Goal: Task Accomplishment & Management: Manage account settings

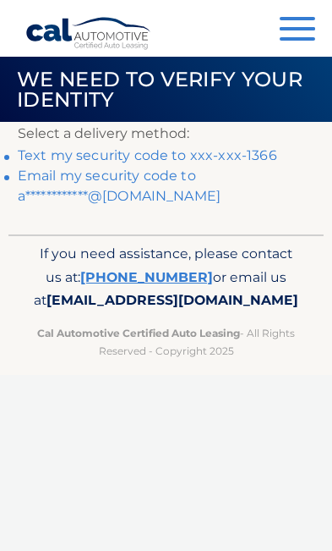
click at [30, 253] on div "If you need assistance, please contact us at: [PHONE_NUMBER] or email us at [EM…" at bounding box center [165, 297] width 315 height 127
click at [244, 158] on link "Text my security code to xxx-xxx-1366" at bounding box center [148, 155] width 260 height 16
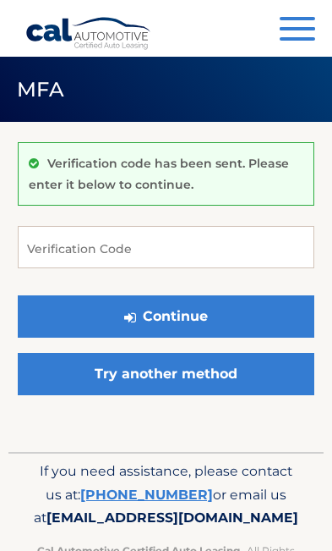
click at [259, 165] on p "Verification code has been sent. Please enter it below to continue." at bounding box center [159, 174] width 260 height 36
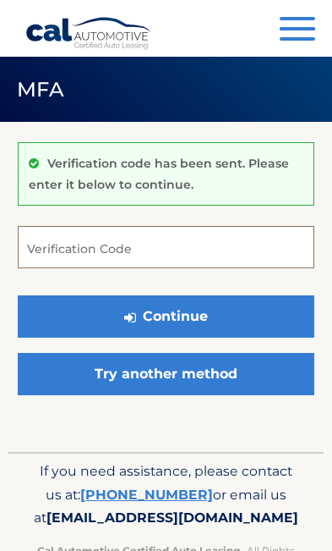
click at [179, 245] on input "Verification Code" at bounding box center [166, 247] width 297 height 42
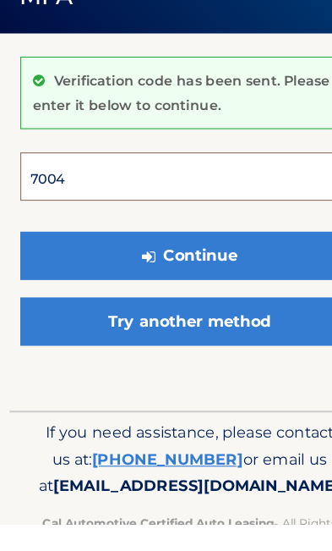
type input "700456"
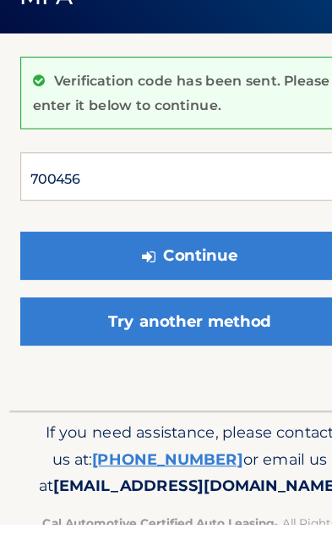
click at [166, 295] on button "Continue" at bounding box center [166, 316] width 297 height 42
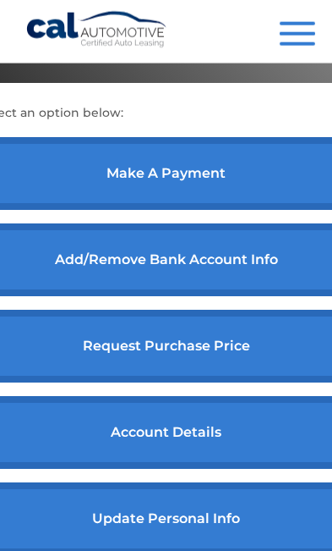
scroll to position [649, 0]
